Goal: Use online tool/utility

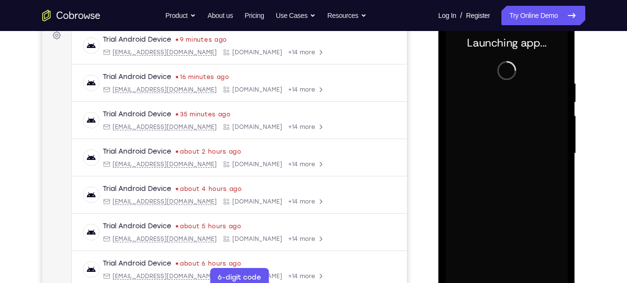
scroll to position [157, 0]
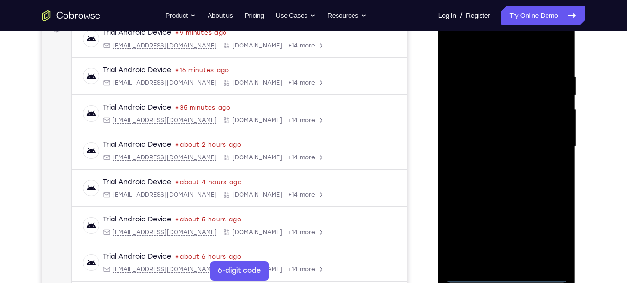
click at [503, 276] on div at bounding box center [507, 147] width 122 height 272
click at [550, 229] on div at bounding box center [507, 147] width 122 height 272
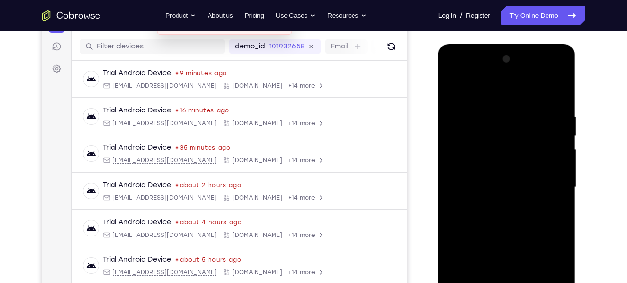
scroll to position [116, 0]
click at [488, 100] on div at bounding box center [507, 188] width 122 height 272
click at [551, 181] on div at bounding box center [507, 188] width 122 height 272
click at [496, 202] on div at bounding box center [507, 188] width 122 height 272
click at [495, 176] on div at bounding box center [507, 188] width 122 height 272
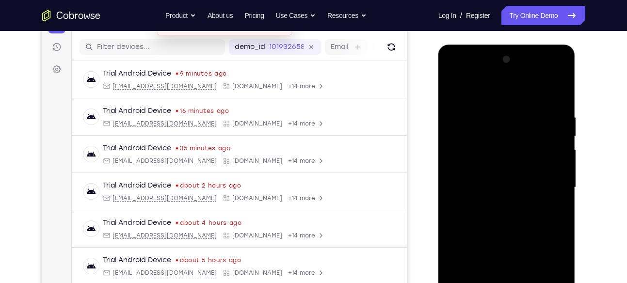
click at [495, 165] on div at bounding box center [507, 188] width 122 height 272
click at [495, 189] on div at bounding box center [507, 188] width 122 height 272
click at [493, 218] on div at bounding box center [507, 188] width 122 height 272
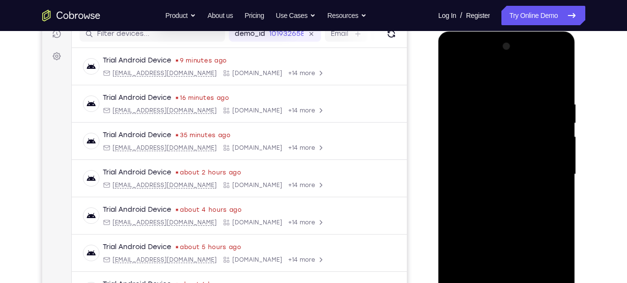
click at [504, 200] on div at bounding box center [507, 175] width 122 height 272
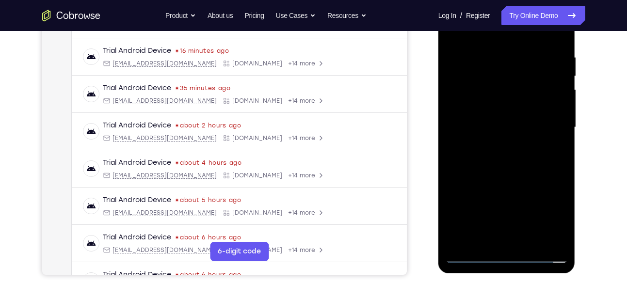
scroll to position [183, 0]
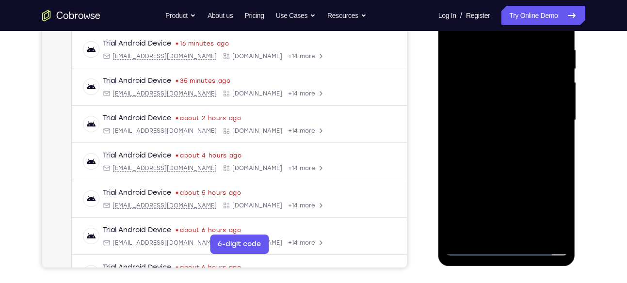
click at [510, 164] on div at bounding box center [507, 120] width 122 height 272
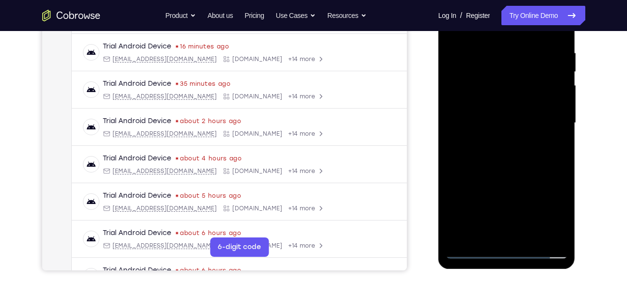
scroll to position [181, 0]
click at [529, 236] on div at bounding box center [507, 123] width 122 height 272
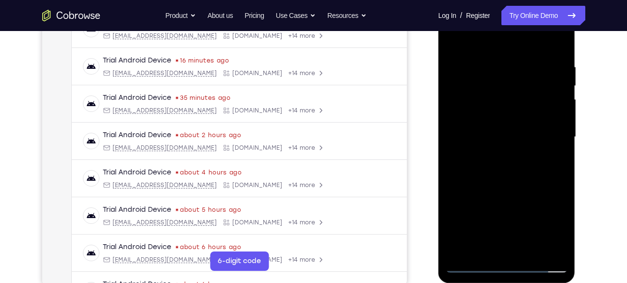
scroll to position [166, 0]
click at [515, 189] on div at bounding box center [507, 138] width 122 height 272
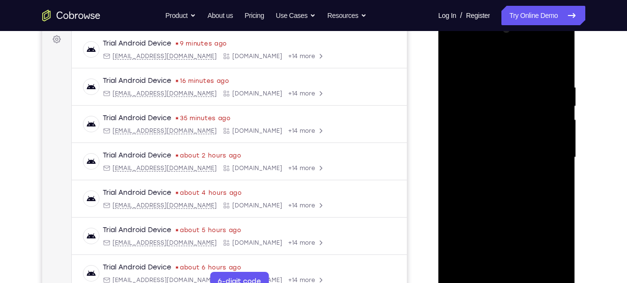
click at [458, 59] on div at bounding box center [507, 158] width 122 height 272
click at [561, 59] on div at bounding box center [507, 158] width 122 height 272
click at [498, 79] on div at bounding box center [507, 158] width 122 height 272
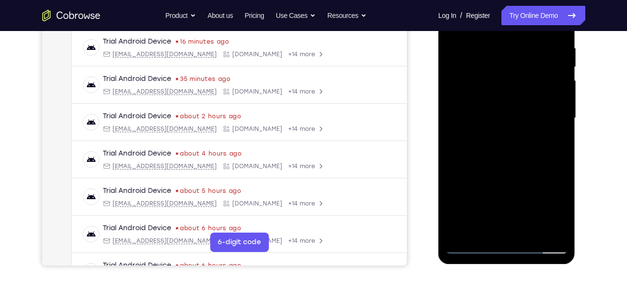
scroll to position [186, 0]
drag, startPoint x: 503, startPoint y: 198, endPoint x: 504, endPoint y: 131, distance: 66.9
click at [504, 131] on div at bounding box center [507, 118] width 122 height 272
click at [458, 143] on div at bounding box center [507, 118] width 122 height 272
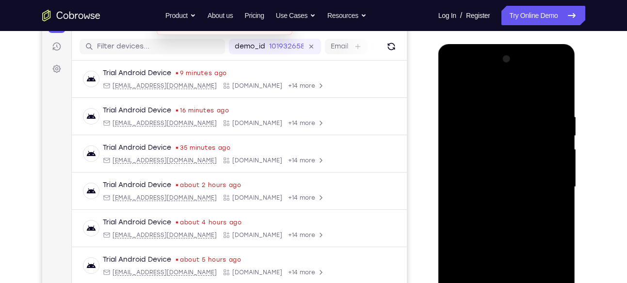
scroll to position [105, 0]
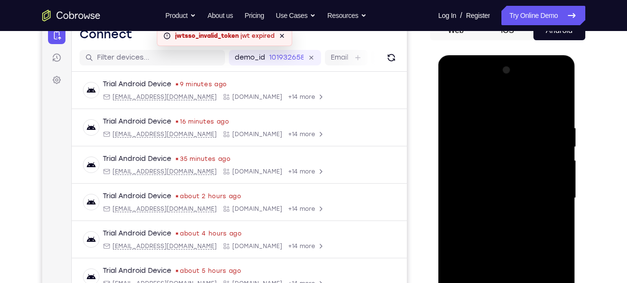
drag, startPoint x: 506, startPoint y: 127, endPoint x: 497, endPoint y: 194, distance: 68.0
click at [497, 194] on div at bounding box center [507, 199] width 122 height 272
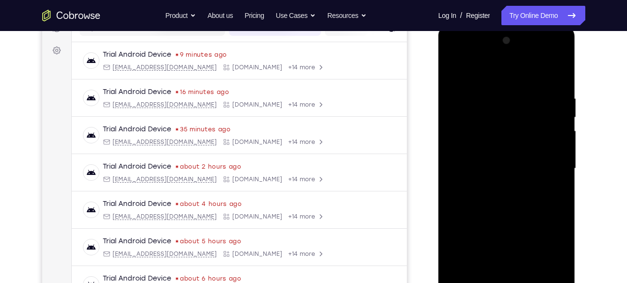
scroll to position [135, 0]
click at [455, 69] on div at bounding box center [507, 168] width 122 height 272
click at [453, 68] on div at bounding box center [507, 168] width 122 height 272
click at [454, 71] on div at bounding box center [507, 168] width 122 height 272
click at [522, 87] on div at bounding box center [507, 168] width 122 height 272
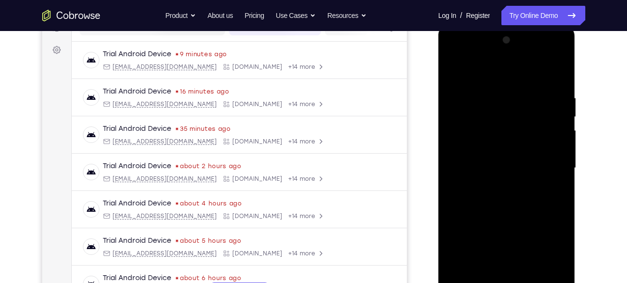
click at [552, 134] on div at bounding box center [507, 168] width 122 height 272
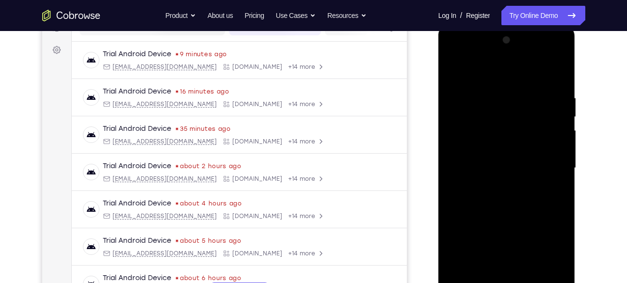
click at [557, 75] on div at bounding box center [507, 168] width 122 height 272
drag, startPoint x: 550, startPoint y: 83, endPoint x: 502, endPoint y: 86, distance: 47.6
click at [502, 86] on div at bounding box center [507, 168] width 122 height 272
click at [541, 90] on div at bounding box center [507, 168] width 122 height 272
click at [553, 134] on div at bounding box center [507, 168] width 122 height 272
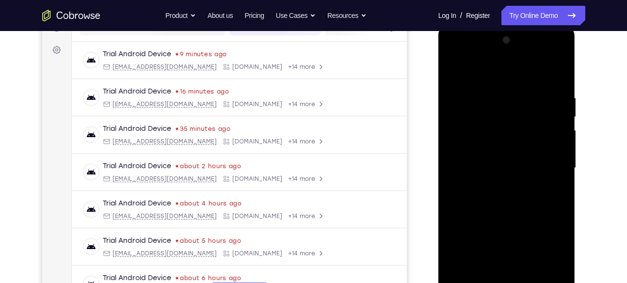
click at [553, 134] on div at bounding box center [507, 168] width 122 height 272
click at [559, 133] on div at bounding box center [507, 168] width 122 height 272
click at [556, 133] on div at bounding box center [507, 168] width 122 height 272
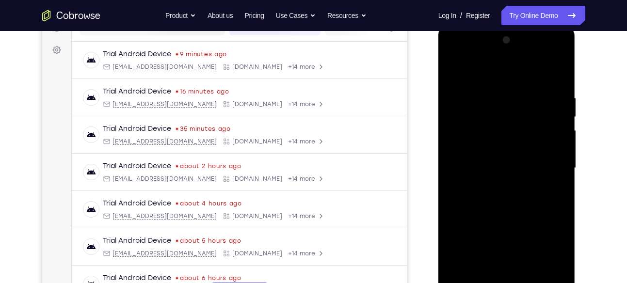
click at [556, 133] on div at bounding box center [507, 168] width 122 height 272
click at [558, 72] on div at bounding box center [507, 168] width 122 height 272
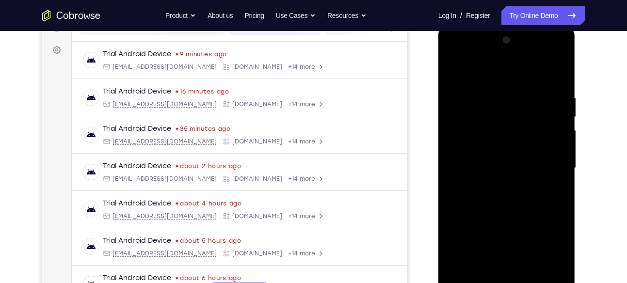
drag, startPoint x: 529, startPoint y: 116, endPoint x: 516, endPoint y: 227, distance: 111.8
click at [516, 227] on div at bounding box center [507, 168] width 122 height 272
drag, startPoint x: 530, startPoint y: 123, endPoint x: 514, endPoint y: 260, distance: 138.2
click at [514, 260] on div at bounding box center [507, 168] width 122 height 272
click at [527, 91] on div at bounding box center [507, 168] width 122 height 272
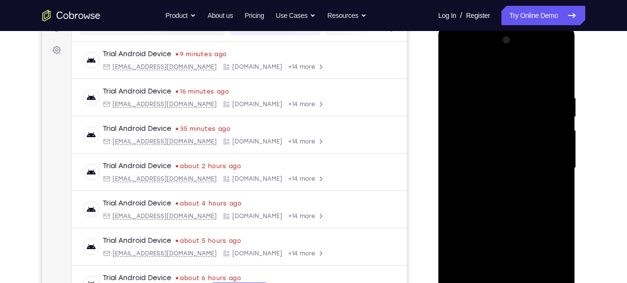
click at [558, 74] on div at bounding box center [507, 168] width 122 height 272
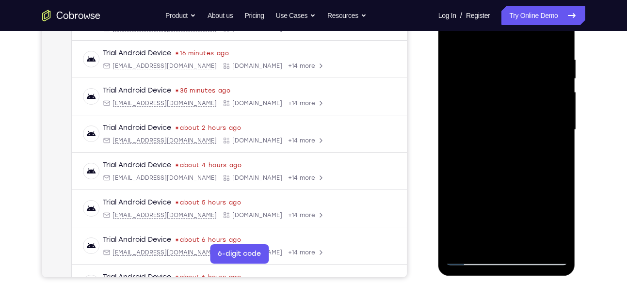
scroll to position [174, 0]
click at [459, 240] on div at bounding box center [507, 130] width 122 height 272
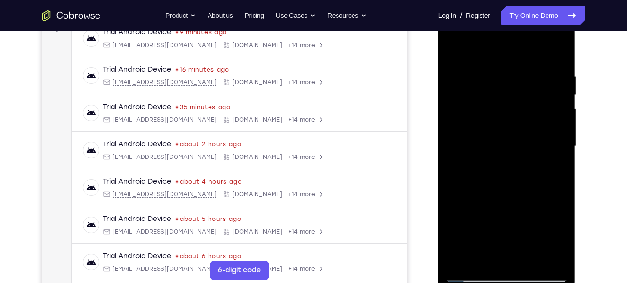
scroll to position [156, 0]
drag, startPoint x: 509, startPoint y: 101, endPoint x: 512, endPoint y: 200, distance: 98.5
click at [512, 200] on div at bounding box center [507, 148] width 122 height 272
click at [482, 259] on div at bounding box center [507, 148] width 122 height 272
click at [470, 47] on div at bounding box center [507, 148] width 122 height 272
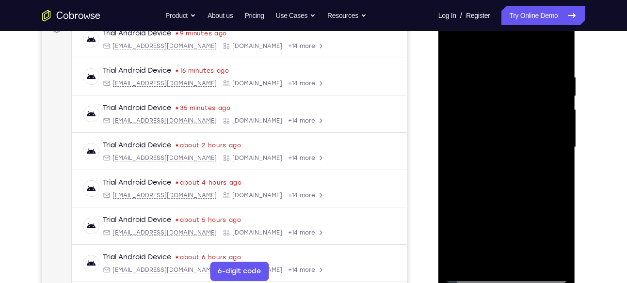
click at [503, 111] on div at bounding box center [507, 148] width 122 height 272
click at [463, 260] on div at bounding box center [507, 148] width 122 height 272
click at [484, 257] on div at bounding box center [507, 148] width 122 height 272
click at [478, 48] on div at bounding box center [507, 148] width 122 height 272
click at [557, 93] on div at bounding box center [507, 148] width 122 height 272
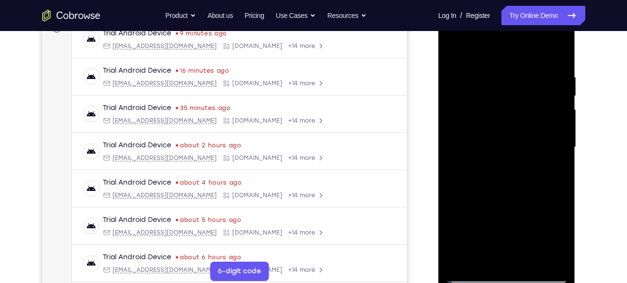
click at [558, 76] on div at bounding box center [507, 148] width 122 height 272
click at [483, 48] on div at bounding box center [507, 148] width 122 height 272
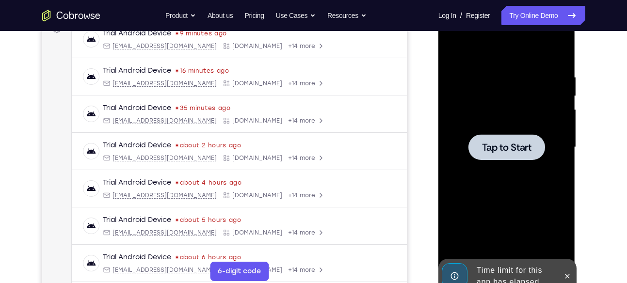
click at [512, 144] on span "Tap to Start" at bounding box center [506, 148] width 49 height 10
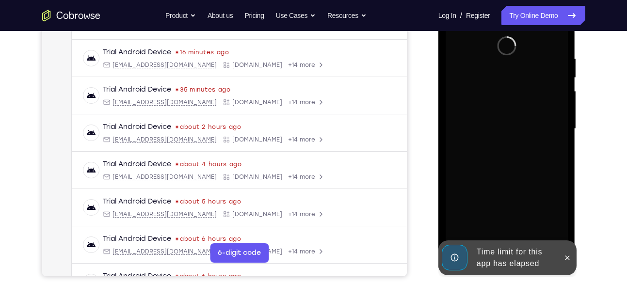
scroll to position [175, 0]
click at [571, 251] on button at bounding box center [568, 258] width 16 height 16
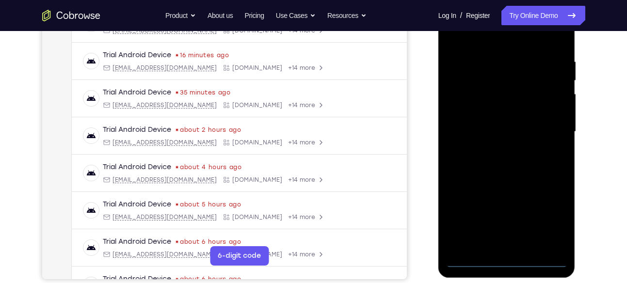
scroll to position [172, 0]
click at [509, 259] on div at bounding box center [507, 132] width 122 height 272
click at [549, 212] on div at bounding box center [507, 132] width 122 height 272
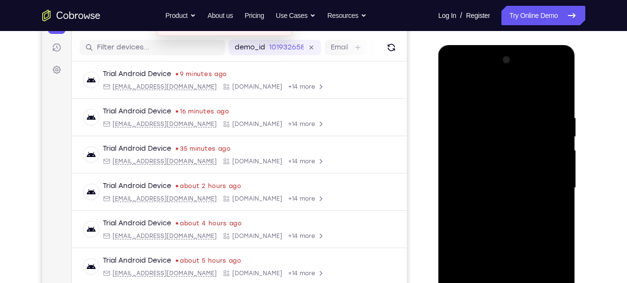
scroll to position [115, 0]
click at [488, 90] on div at bounding box center [507, 189] width 122 height 272
click at [545, 181] on div at bounding box center [507, 189] width 122 height 272
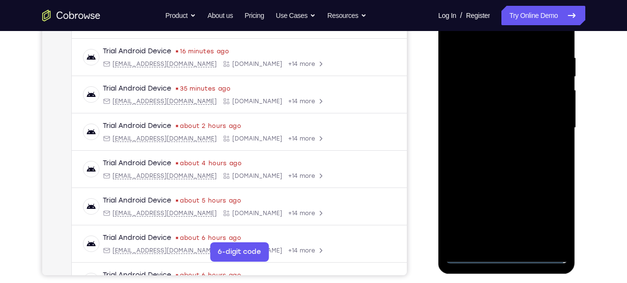
scroll to position [176, 0]
click at [514, 240] on div at bounding box center [507, 128] width 122 height 272
click at [501, 114] on div at bounding box center [507, 128] width 122 height 272
click at [495, 138] on div at bounding box center [507, 128] width 122 height 272
click at [501, 127] on div at bounding box center [507, 128] width 122 height 272
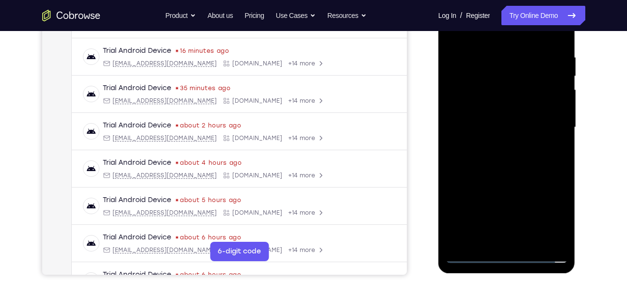
click at [491, 159] on div at bounding box center [507, 128] width 122 height 272
click at [497, 155] on div at bounding box center [507, 128] width 122 height 272
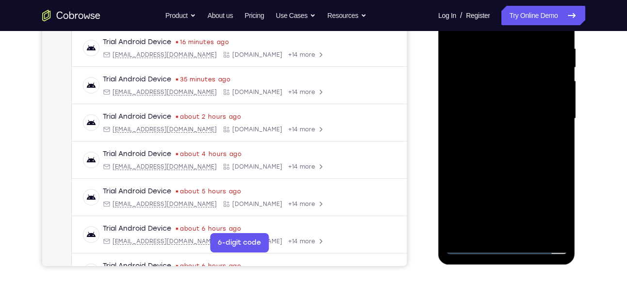
scroll to position [190, 0]
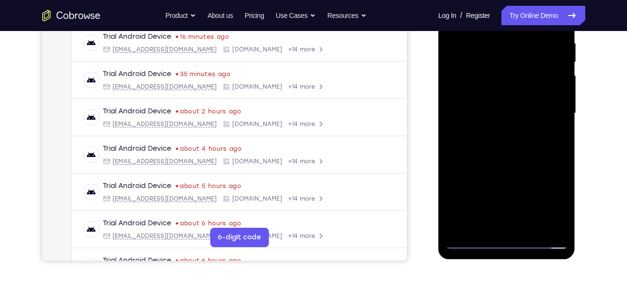
click at [507, 157] on div at bounding box center [507, 114] width 122 height 272
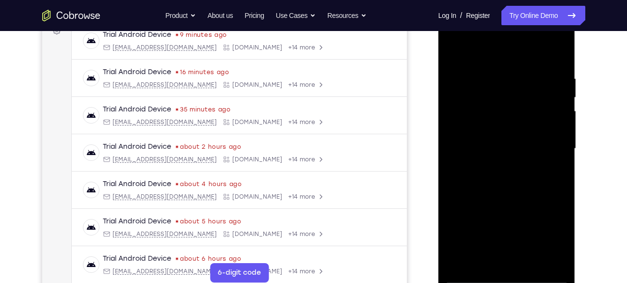
scroll to position [154, 0]
click at [483, 260] on div at bounding box center [507, 150] width 122 height 272
click at [491, 49] on div at bounding box center [507, 150] width 122 height 272
click at [484, 85] on div at bounding box center [507, 150] width 122 height 272
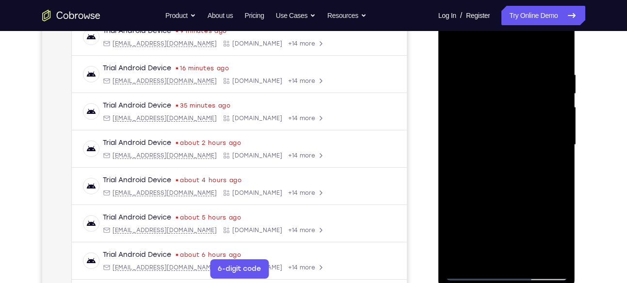
scroll to position [158, 0]
click at [454, 48] on div at bounding box center [507, 146] width 122 height 272
click at [558, 73] on div at bounding box center [507, 146] width 122 height 272
click at [480, 46] on div at bounding box center [507, 146] width 122 height 272
click at [498, 66] on div at bounding box center [507, 146] width 122 height 272
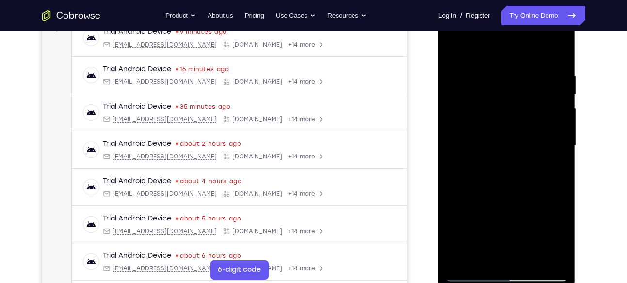
click at [454, 48] on div at bounding box center [507, 146] width 122 height 272
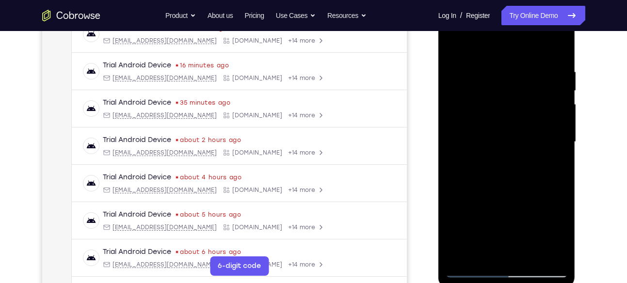
scroll to position [155, 0]
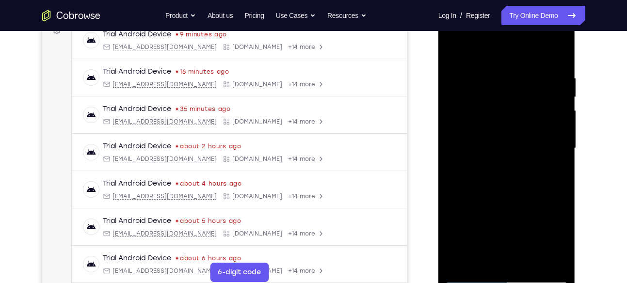
click at [557, 78] on div at bounding box center [507, 149] width 122 height 272
click at [502, 48] on div at bounding box center [507, 149] width 122 height 272
